Goal: Check status: Check status

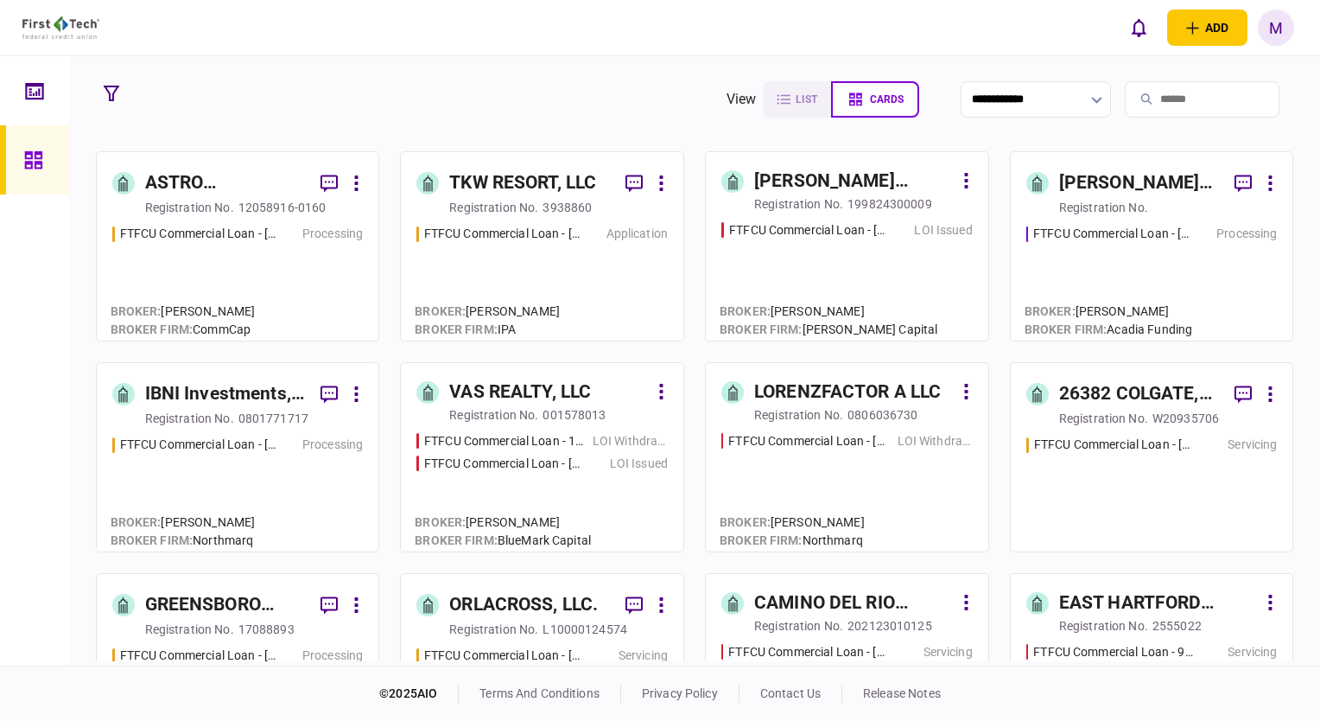
drag, startPoint x: 104, startPoint y: 94, endPoint x: 78, endPoint y: 213, distance: 121.2
click at [104, 94] on icon "button" at bounding box center [112, 94] width 16 height 16
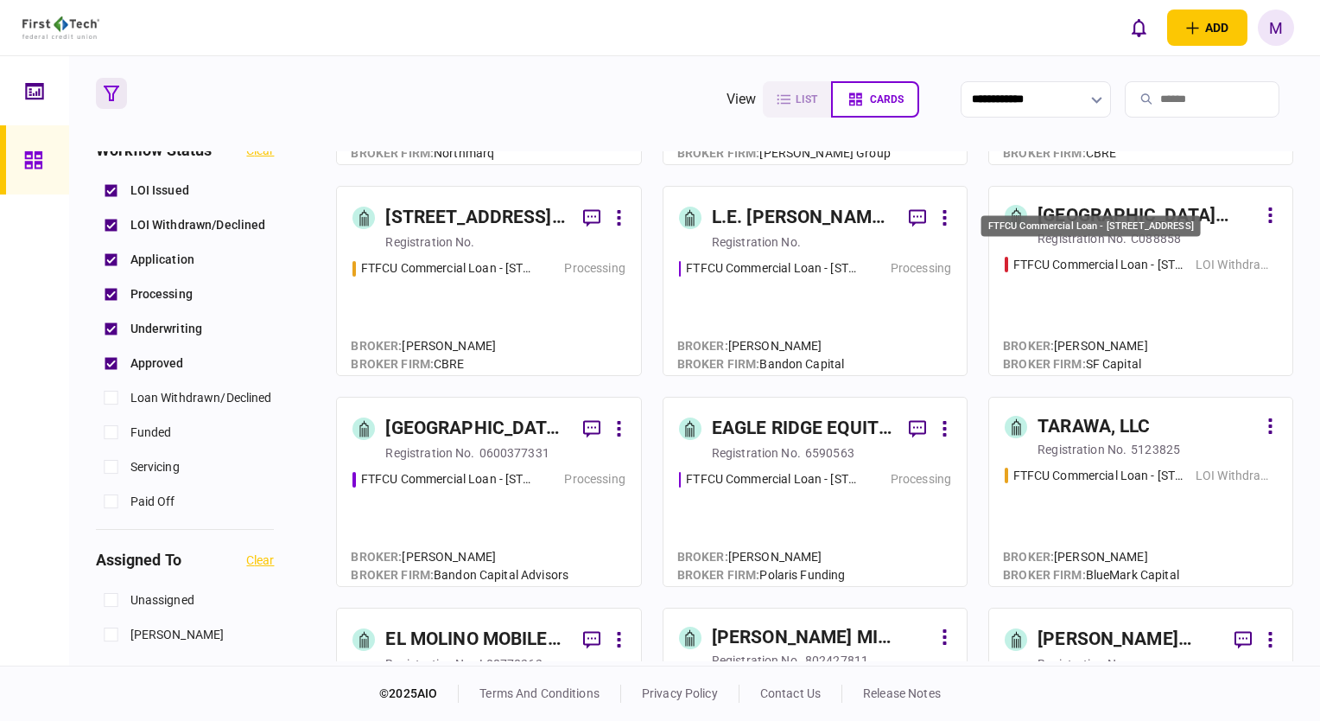
scroll to position [605, 0]
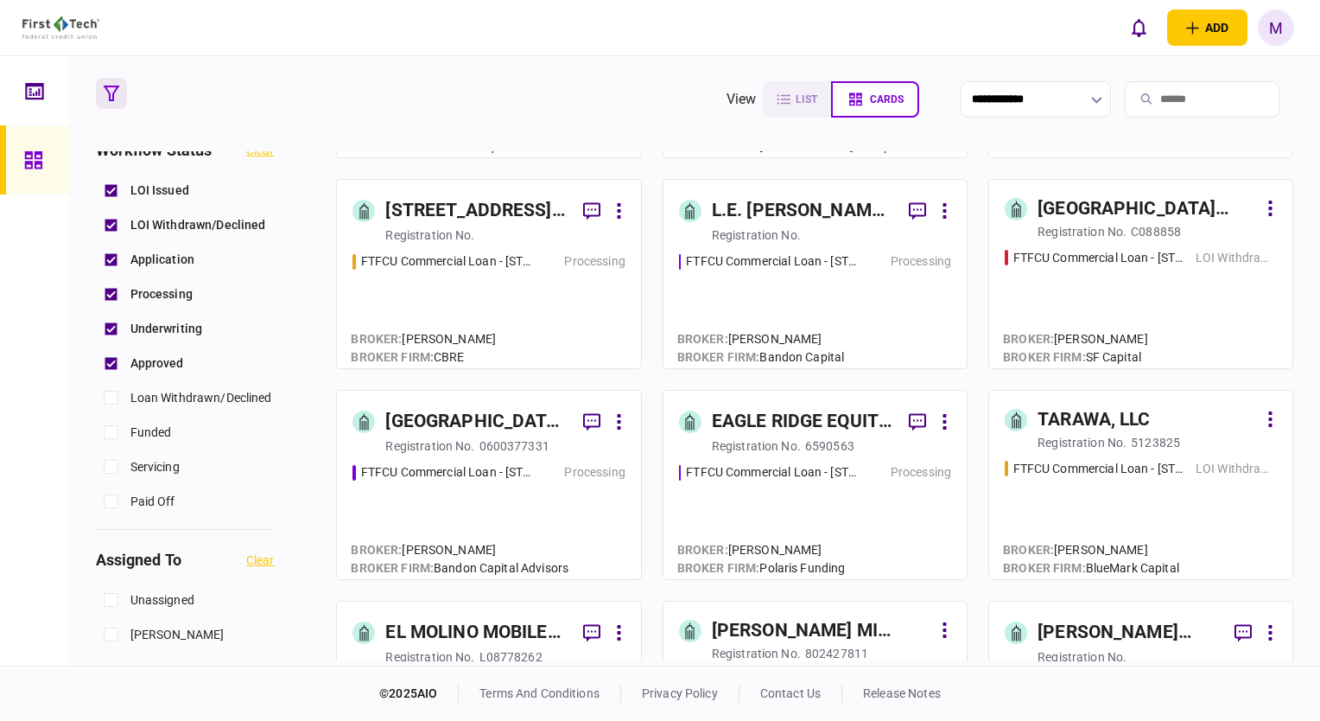
click at [543, 507] on div "FTFCU Commercial Loan - [STREET_ADDRESS] Processing" at bounding box center [489, 513] width 272 height 100
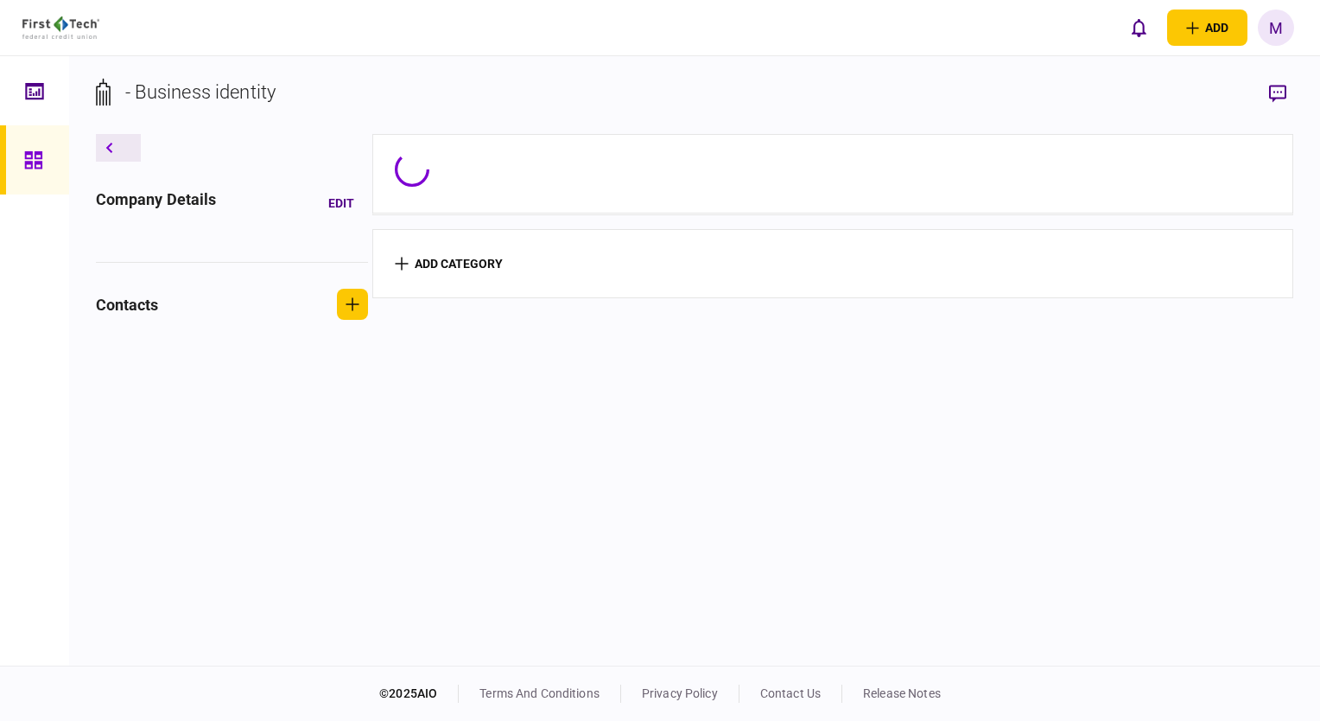
click at [543, 507] on section "add category" at bounding box center [833, 397] width 922 height 527
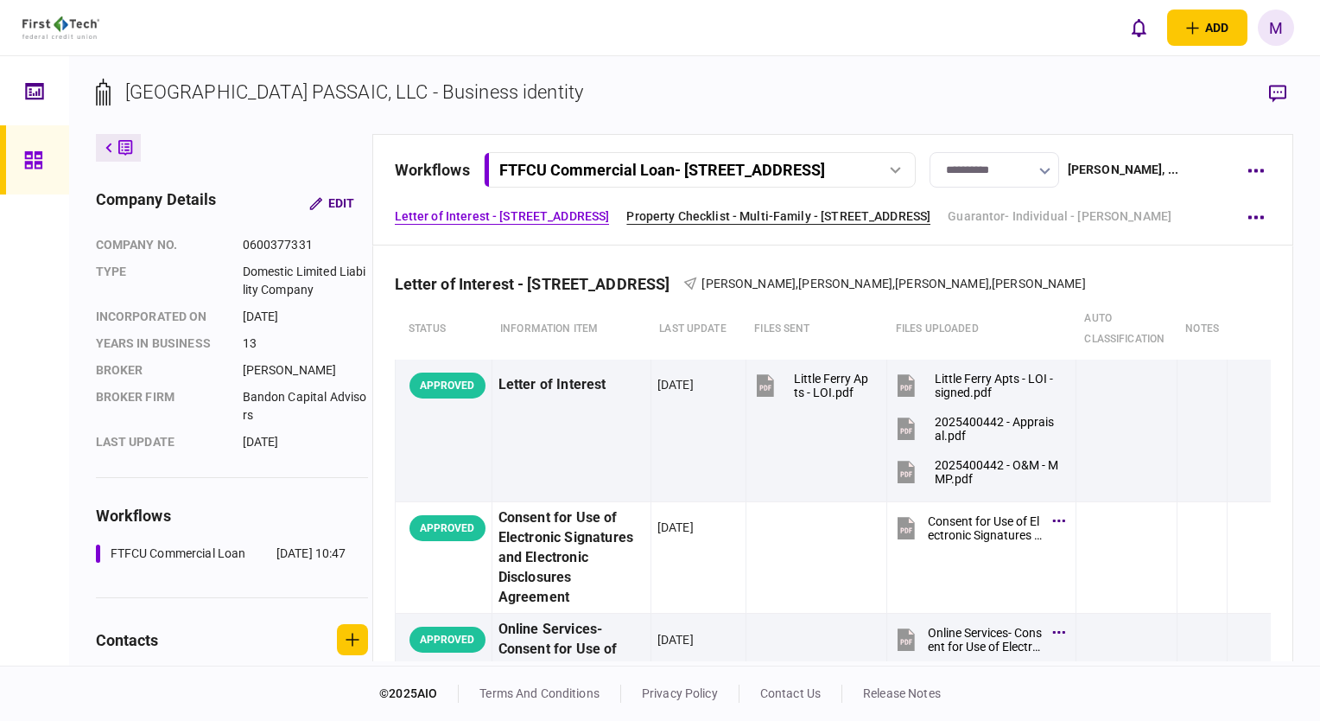
click at [799, 209] on link "Property Checklist - Multi-Family - [STREET_ADDRESS]" at bounding box center [778, 216] width 304 height 18
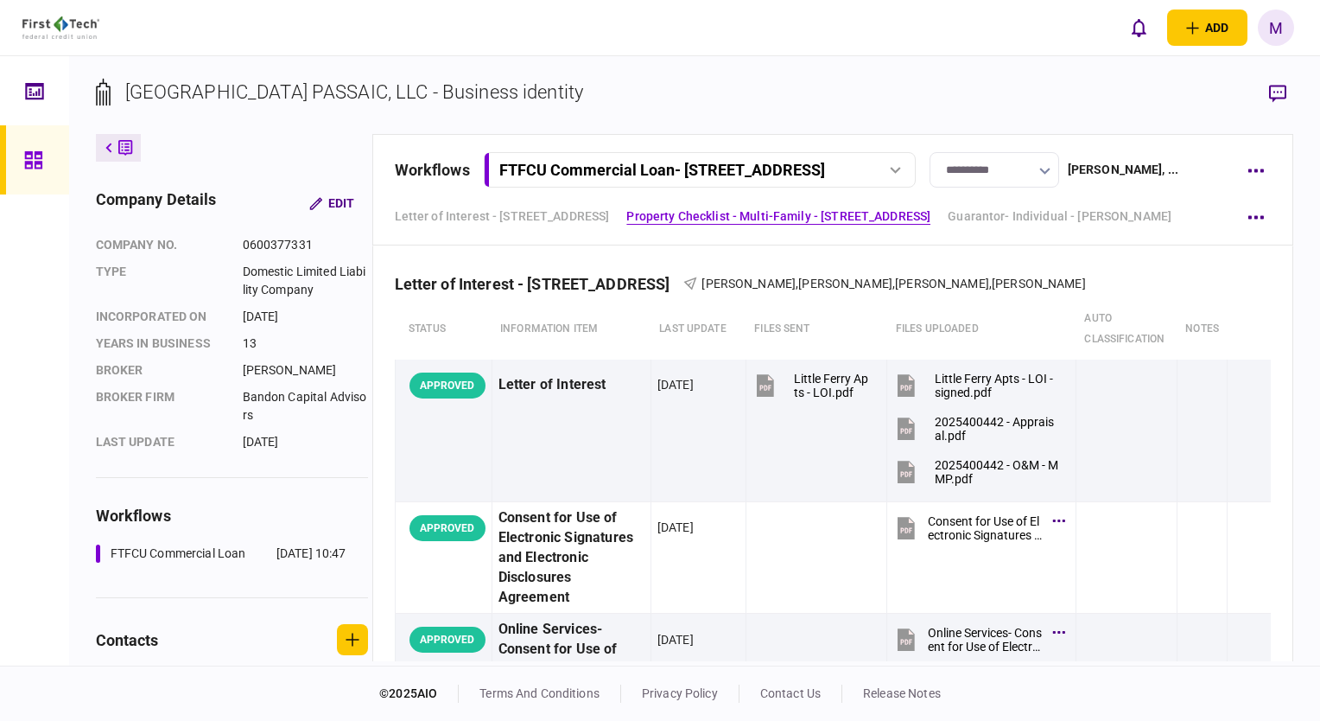
scroll to position [788, 0]
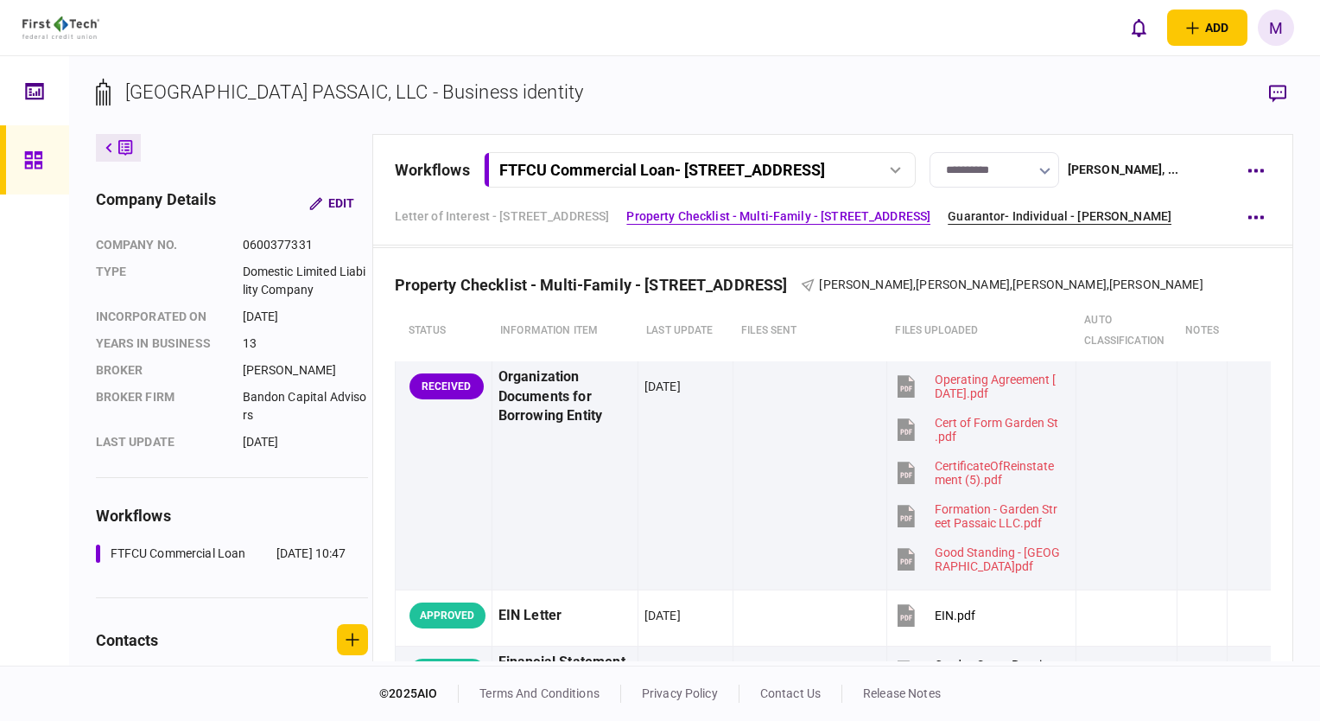
click at [1008, 223] on link "Guarantor- Individual - [PERSON_NAME]" at bounding box center [1060, 216] width 224 height 18
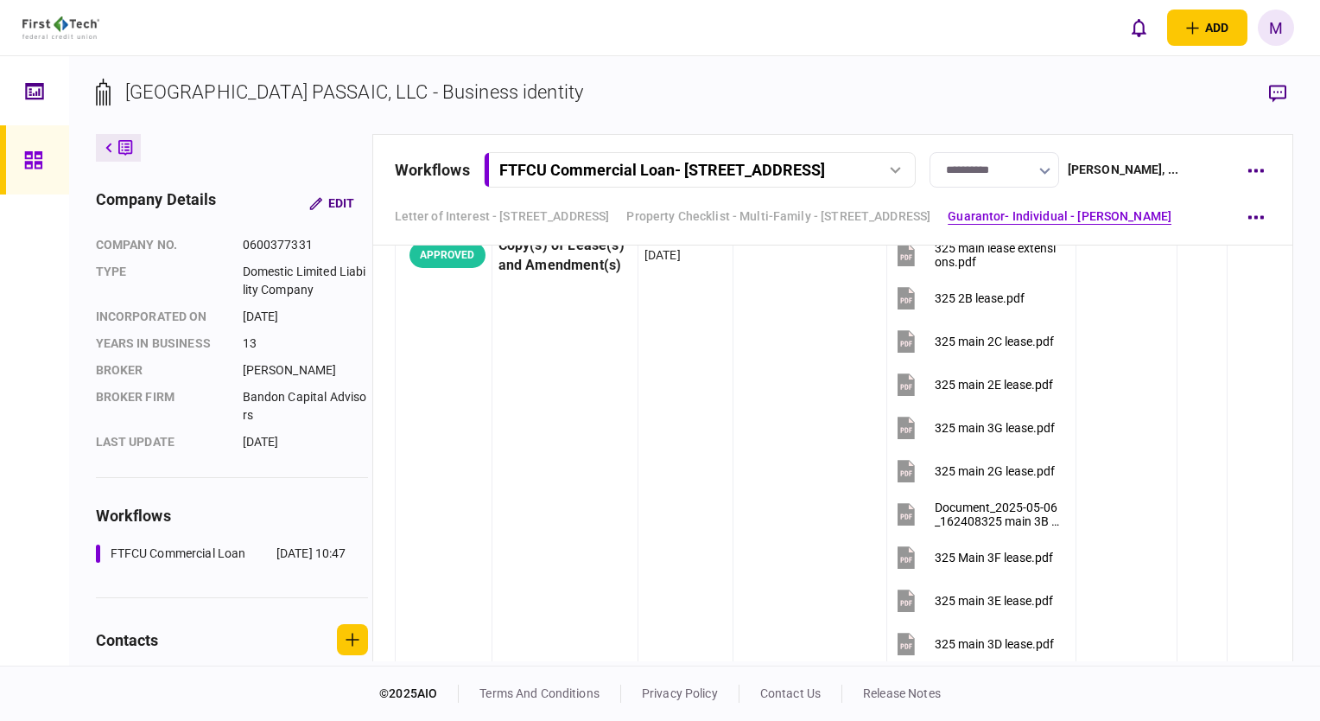
scroll to position [1871, 0]
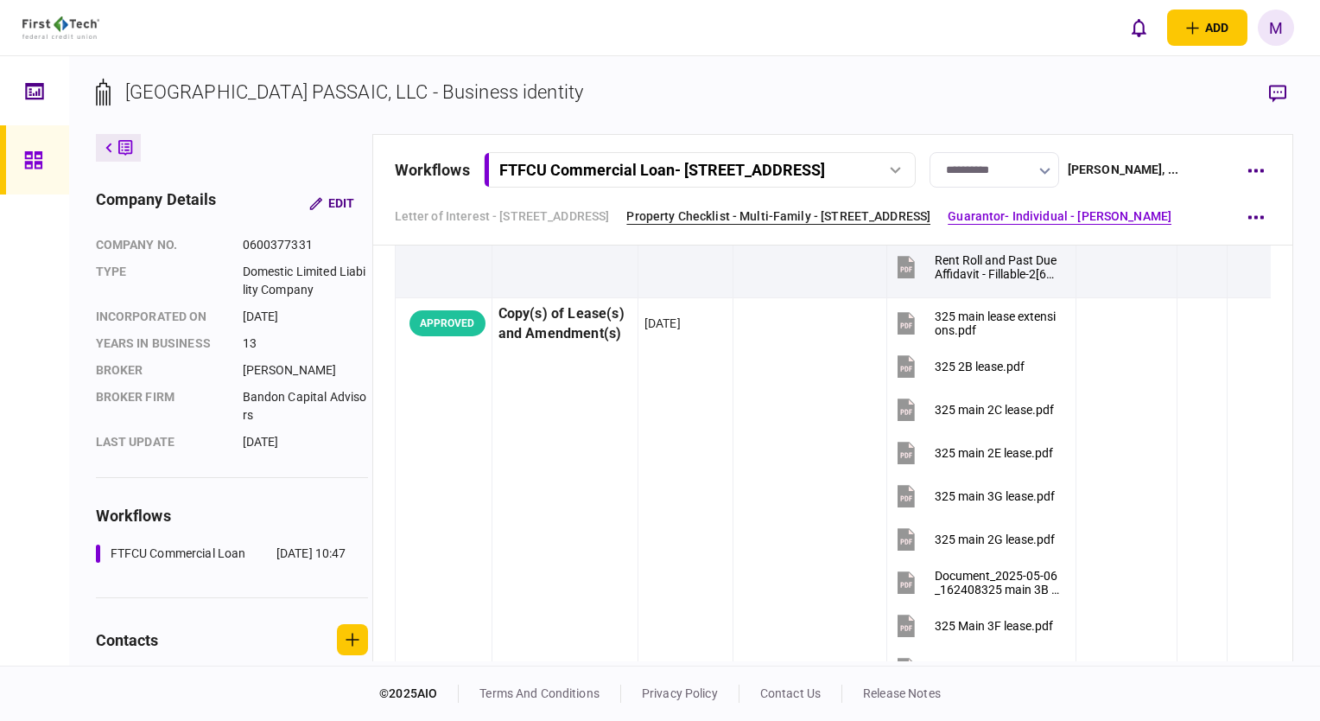
click at [906, 220] on link "Property Checklist - Multi-Family - [STREET_ADDRESS]" at bounding box center [778, 216] width 304 height 18
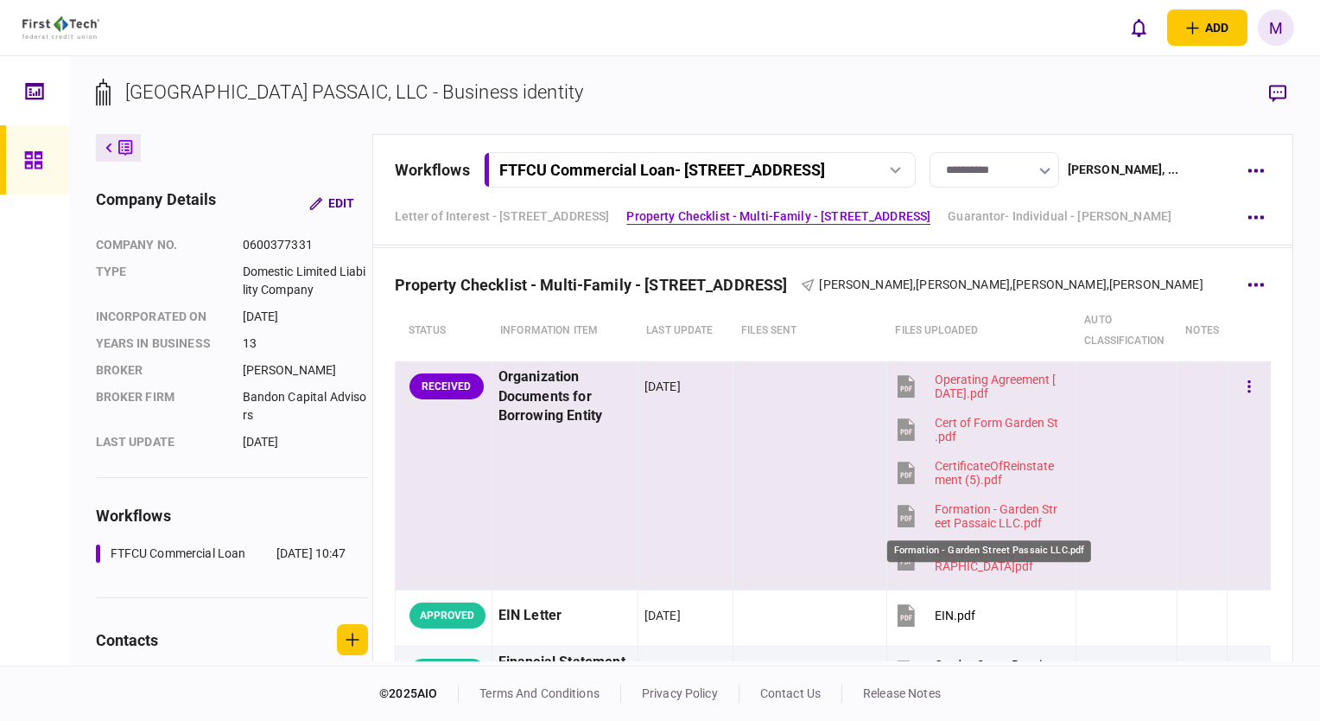
click at [979, 511] on div "Formation - Garden Street Passaic LLC.pdf" at bounding box center [998, 516] width 126 height 28
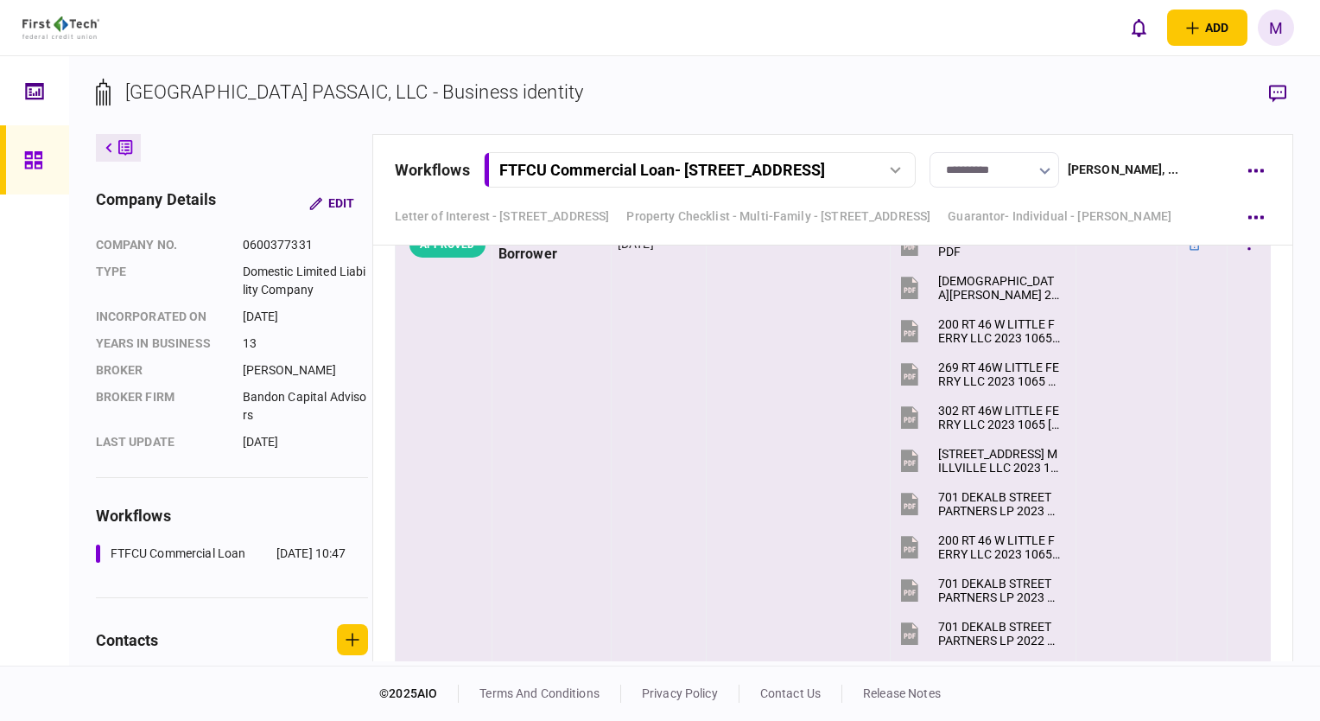
scroll to position [5627, 0]
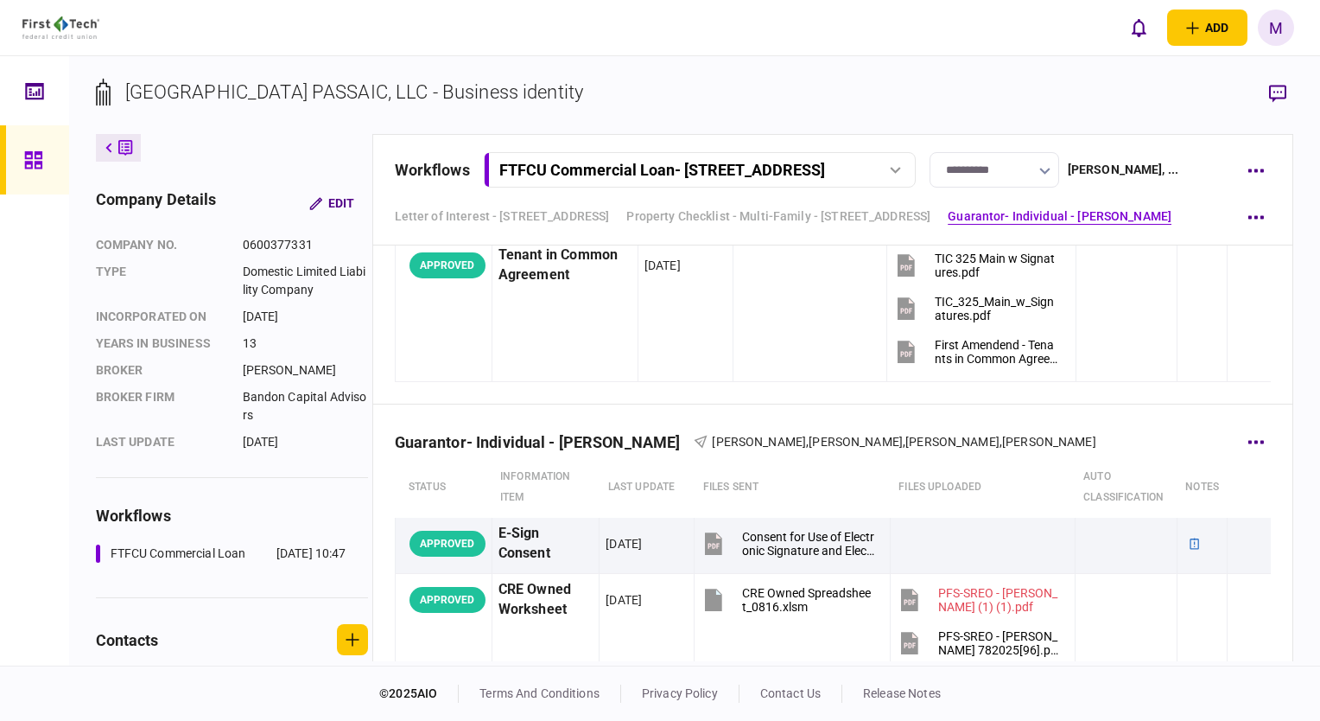
scroll to position [2994, 0]
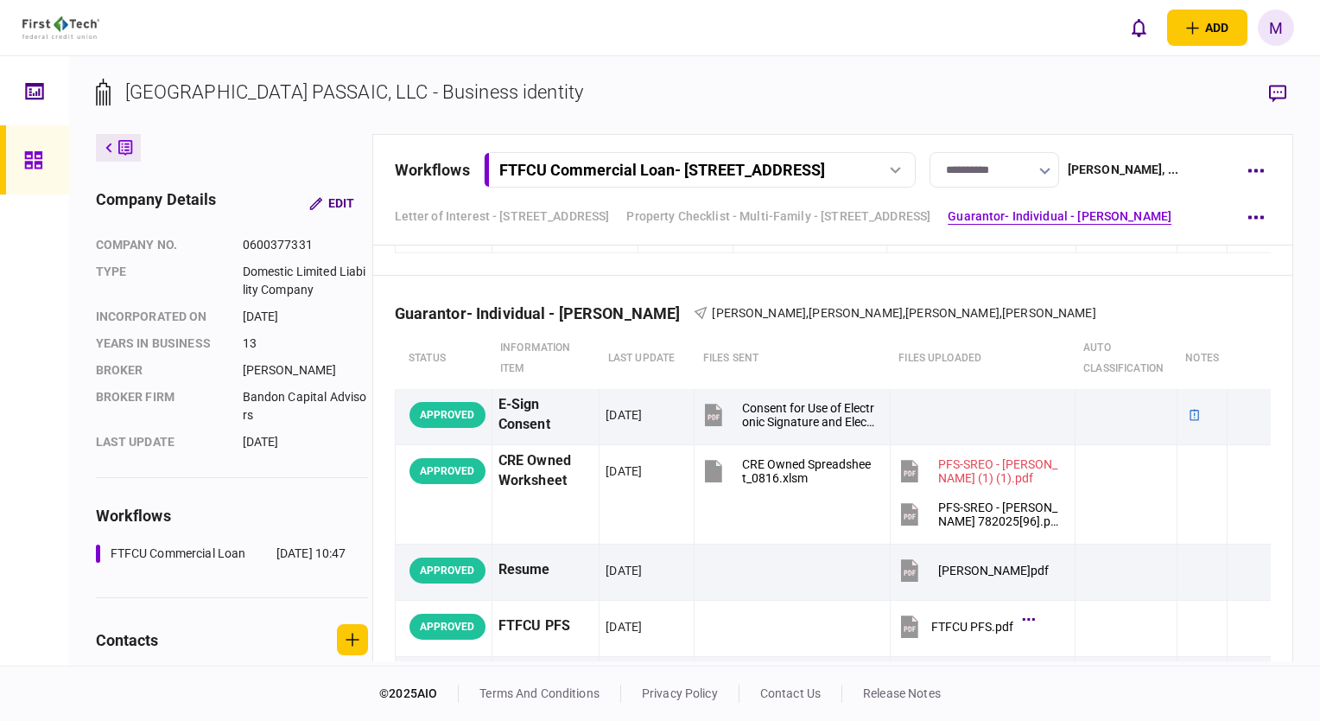
scroll to position [3081, 0]
